Goal: Find specific page/section: Locate item on page

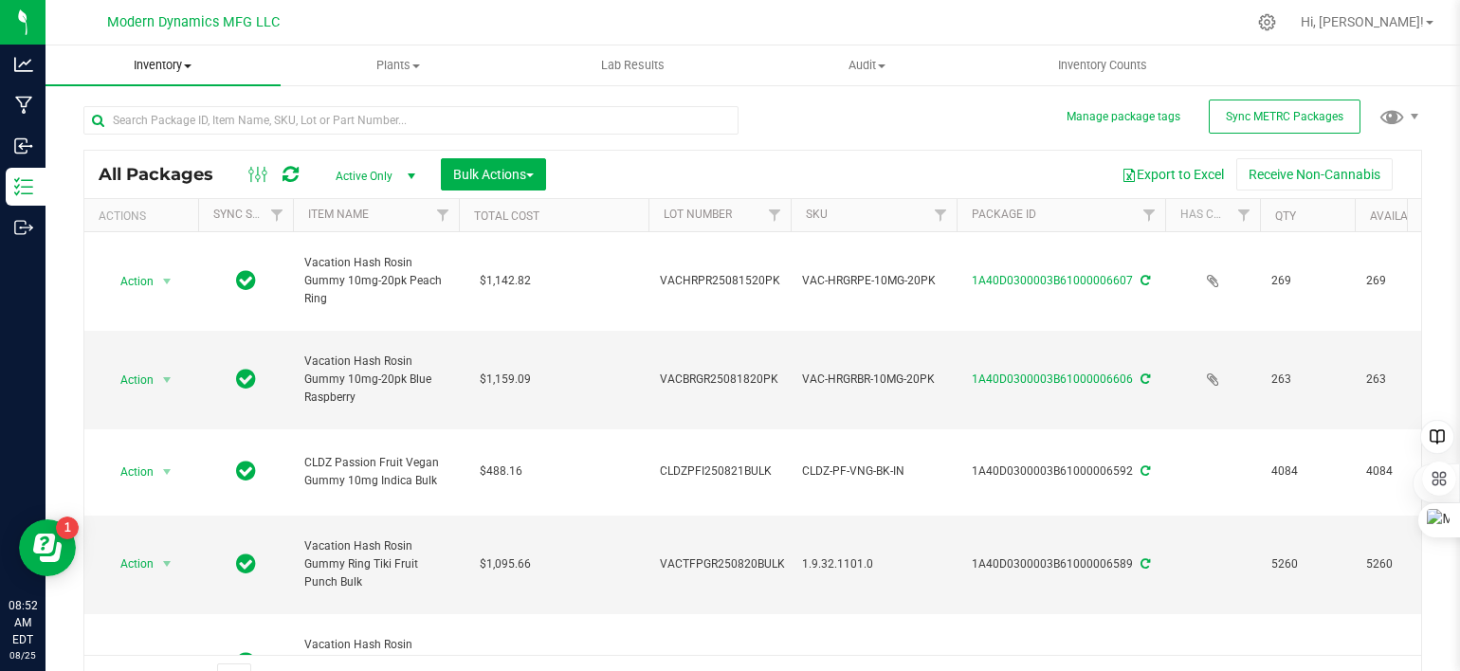
click at [190, 65] on span at bounding box center [188, 66] width 8 height 4
click at [173, 141] on li "All inventory" at bounding box center [163, 137] width 235 height 23
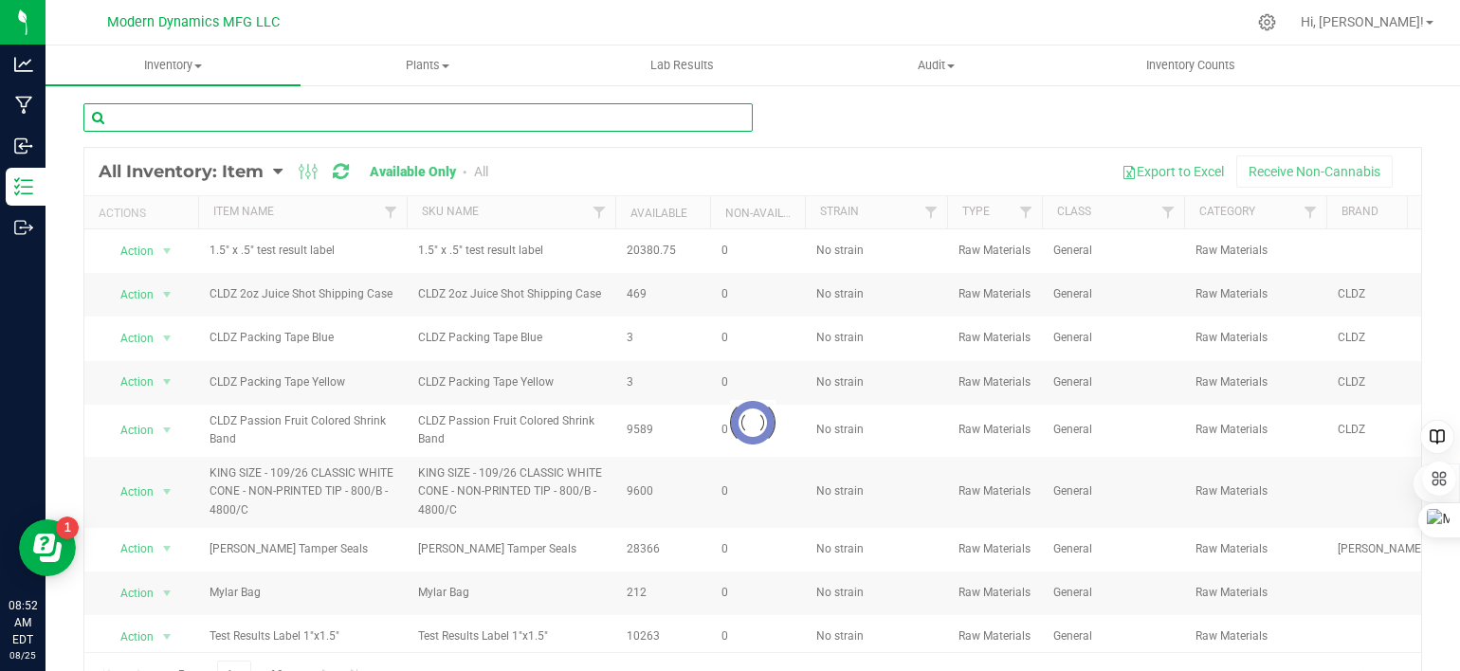
click at [321, 111] on input "text" at bounding box center [417, 117] width 669 height 28
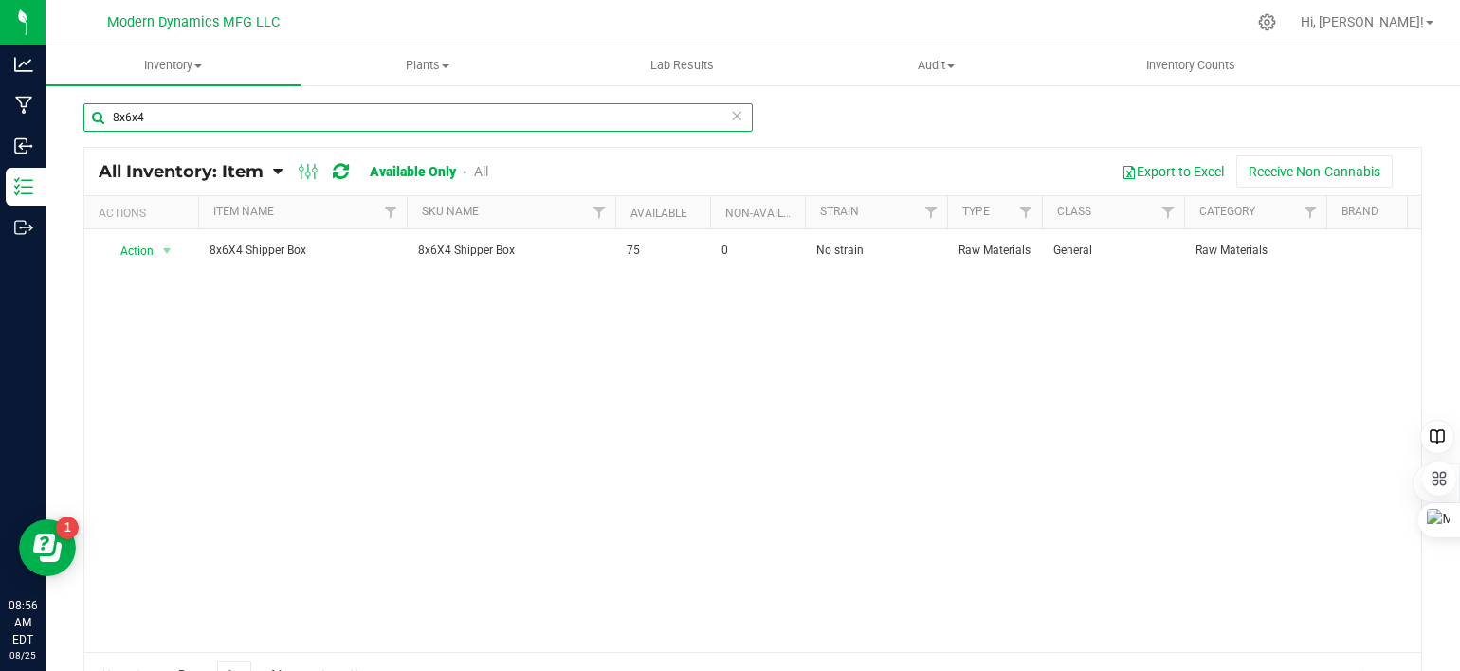
type input "8x6x4"
